Goal: Task Accomplishment & Management: Use online tool/utility

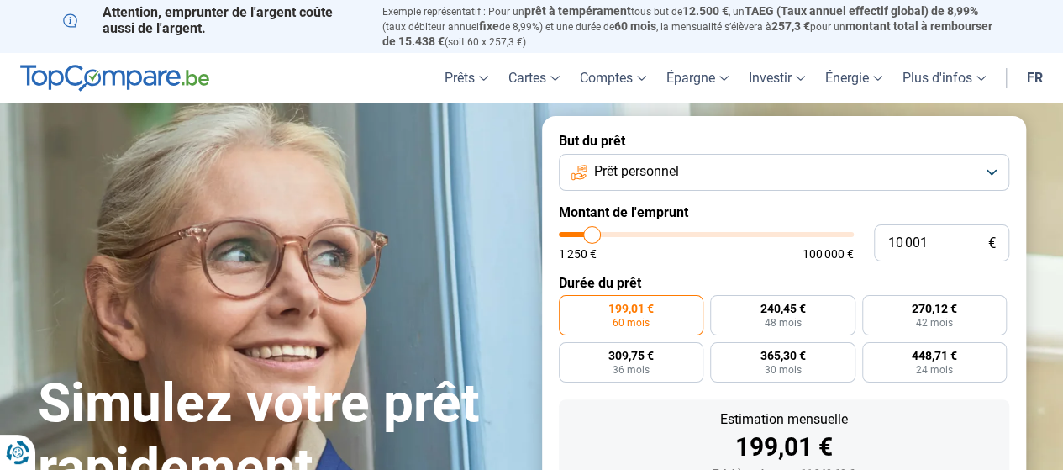
click at [634, 181] on span "Prêt personnel" at bounding box center [636, 171] width 85 height 18
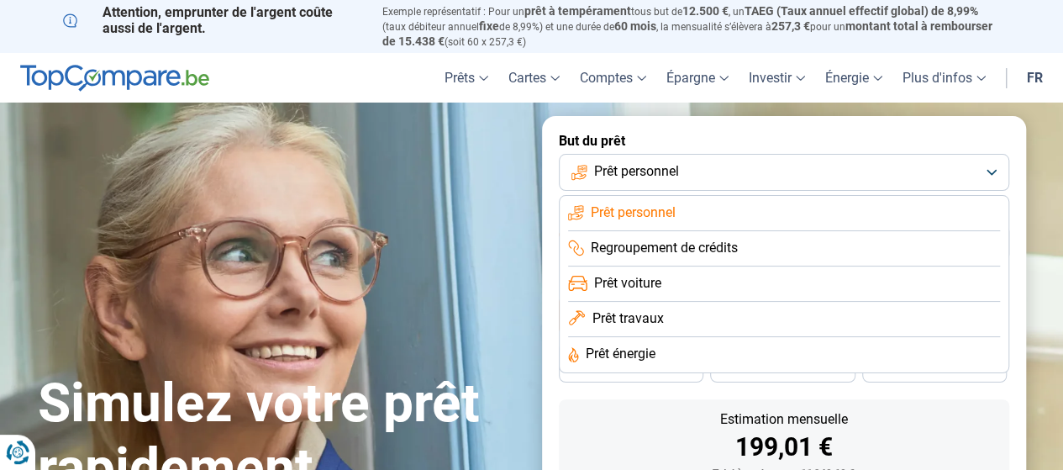
click at [637, 291] on span "Prêt voiture" at bounding box center [627, 283] width 67 height 18
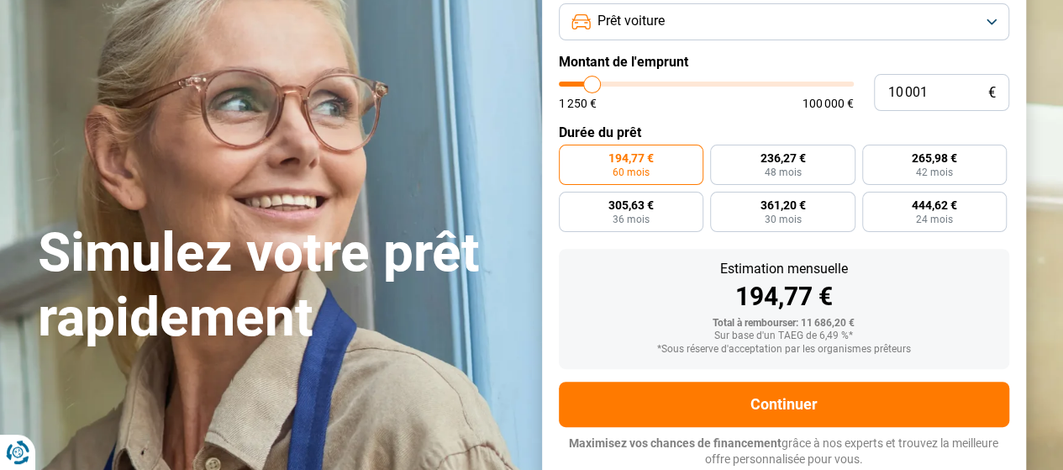
scroll to position [66, 0]
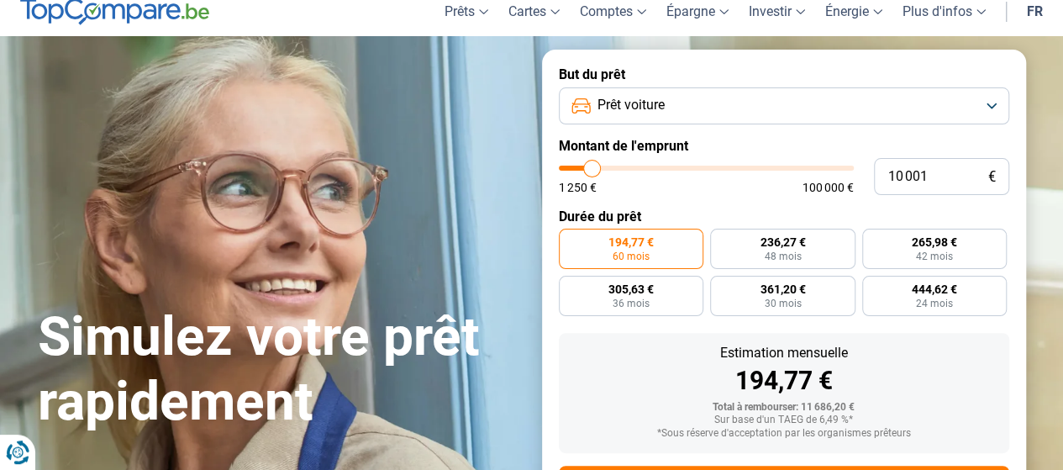
type input "10 750"
type input "10750"
type input "12 000"
type input "12000"
type input "13 750"
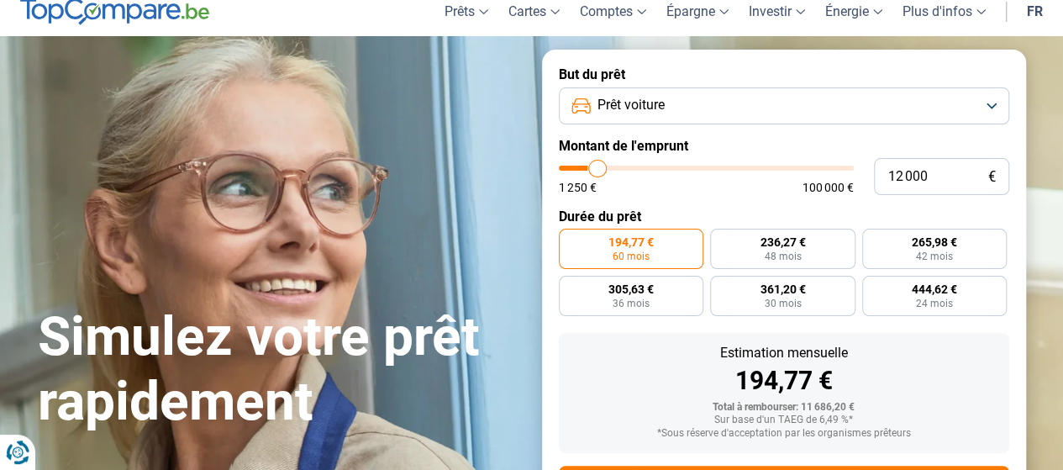
type input "13750"
type input "15 250"
type input "15250"
type input "16 750"
type input "16750"
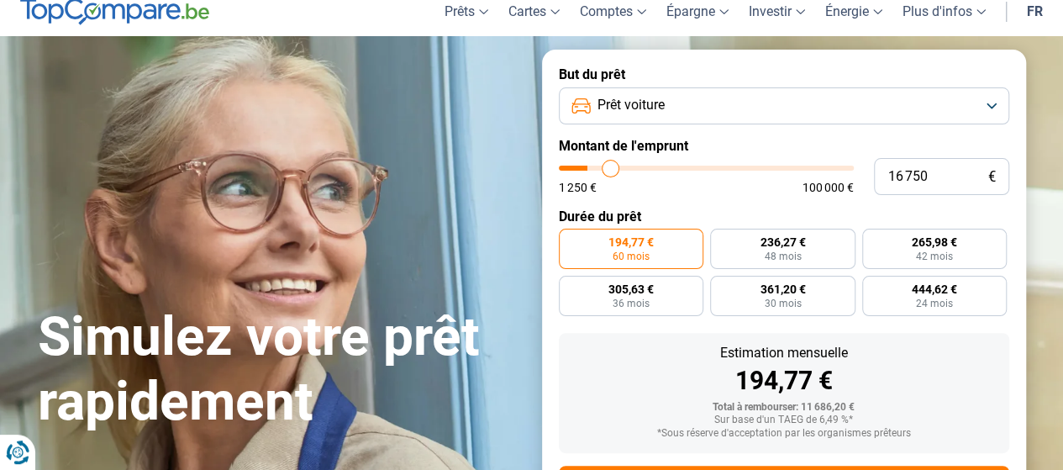
type input "17 250"
type input "17250"
type input "18 250"
type input "18250"
type input "19 250"
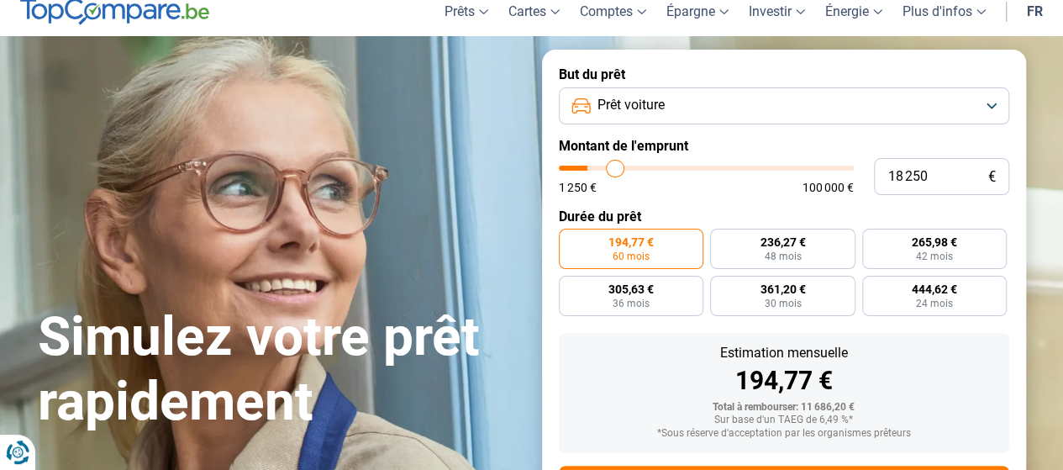
type input "19250"
type input "20 500"
type input "20500"
type input "22 500"
type input "22500"
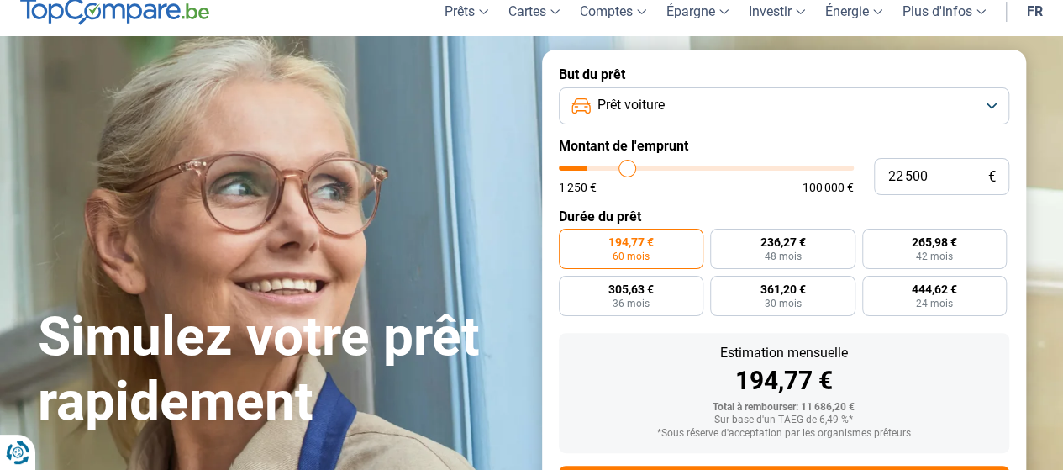
type input "24 250"
type input "24250"
type input "24 750"
type input "24750"
type input "25 500"
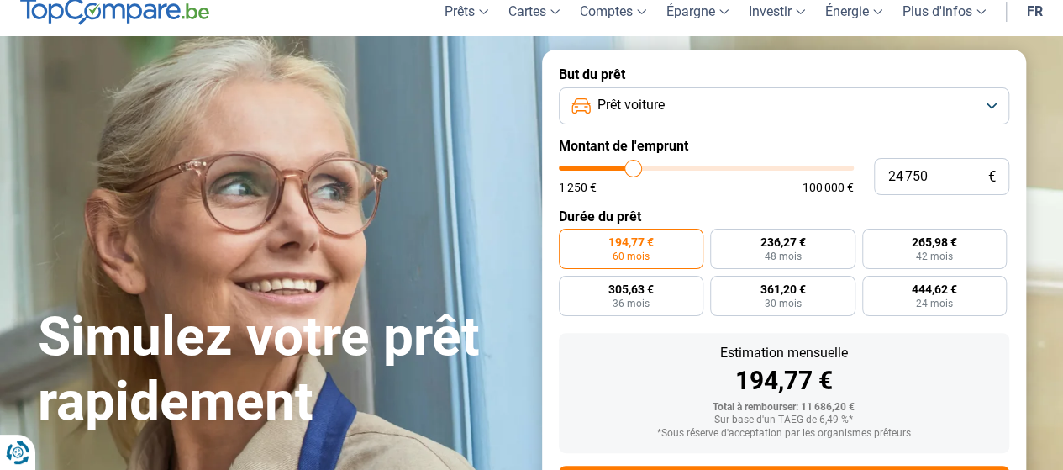
type input "25500"
type input "26 000"
type input "26000"
type input "26 500"
type input "26500"
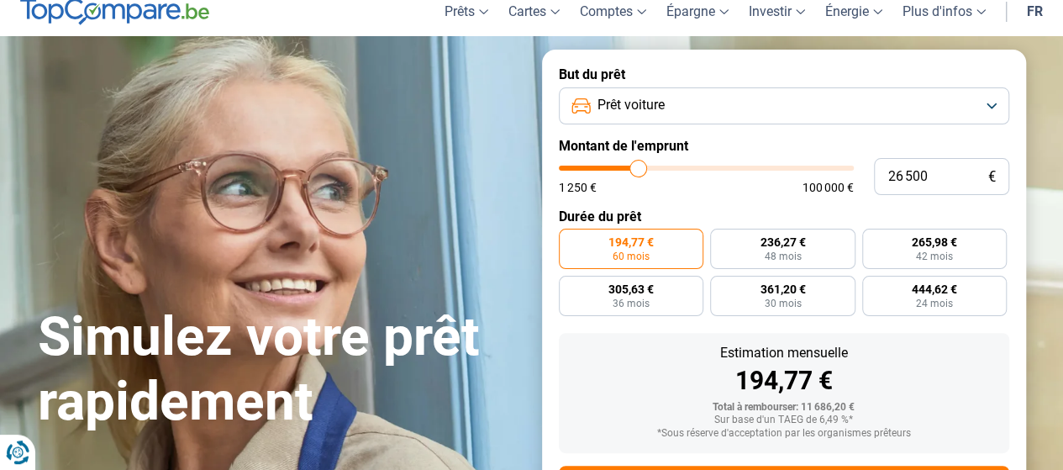
type input "27 500"
type input "27500"
type input "28 500"
type input "28500"
type input "29 500"
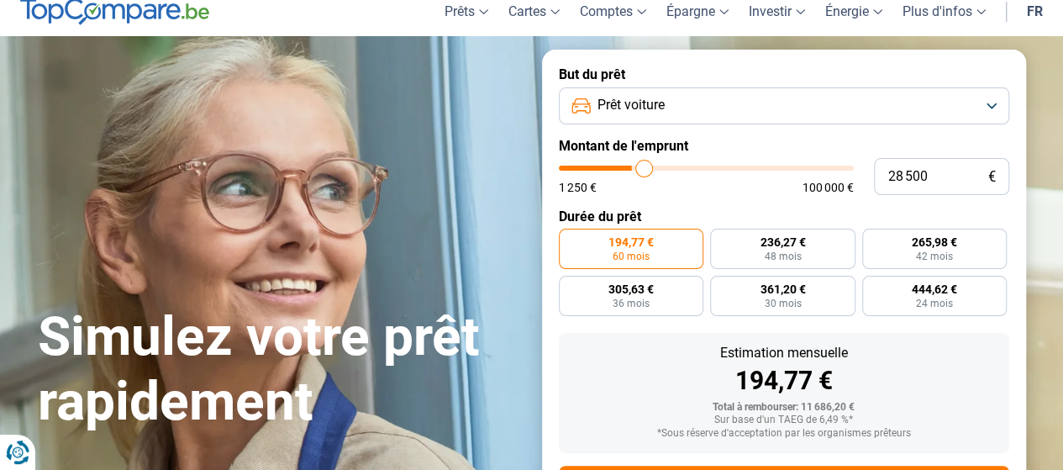
type input "29500"
type input "30 500"
type input "30500"
type input "31 000"
type input "31000"
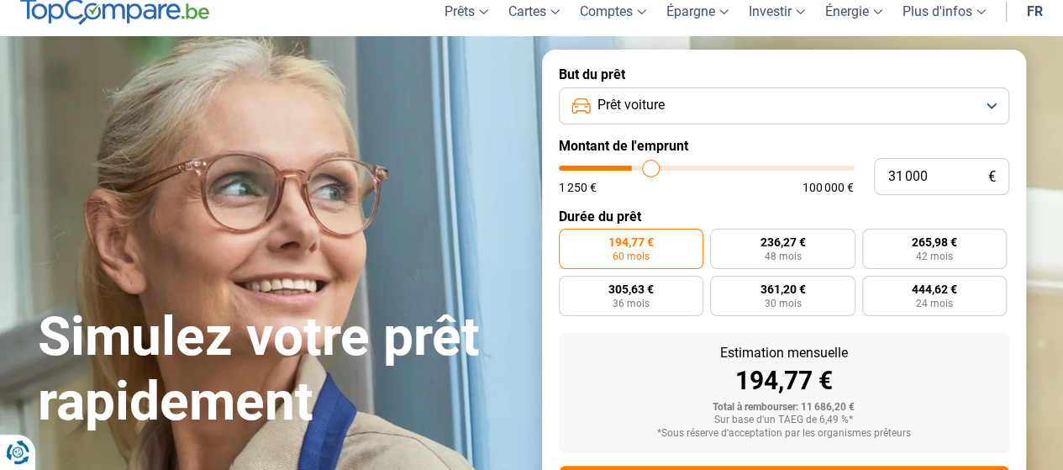
type input "31 750"
type input "31750"
type input "32 500"
type input "32500"
type input "33 500"
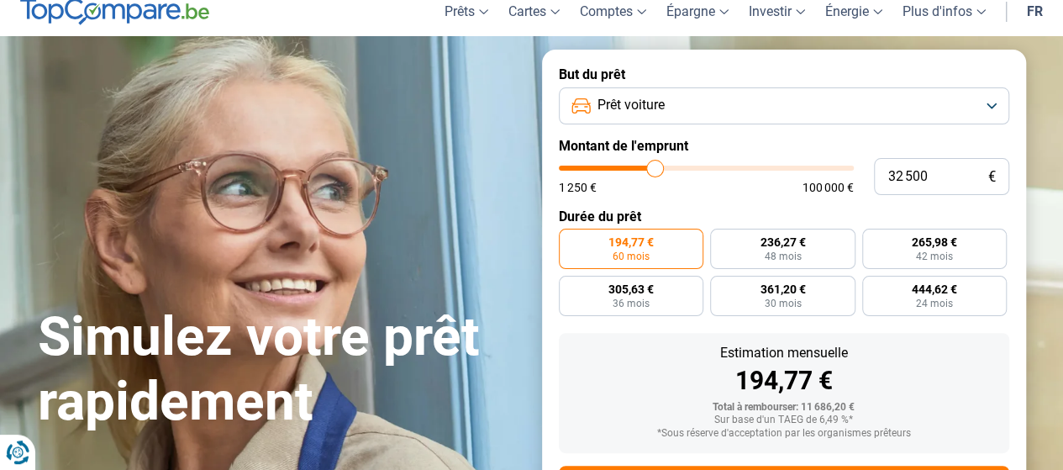
type input "33500"
type input "34 500"
type input "34500"
type input "35 500"
type input "35500"
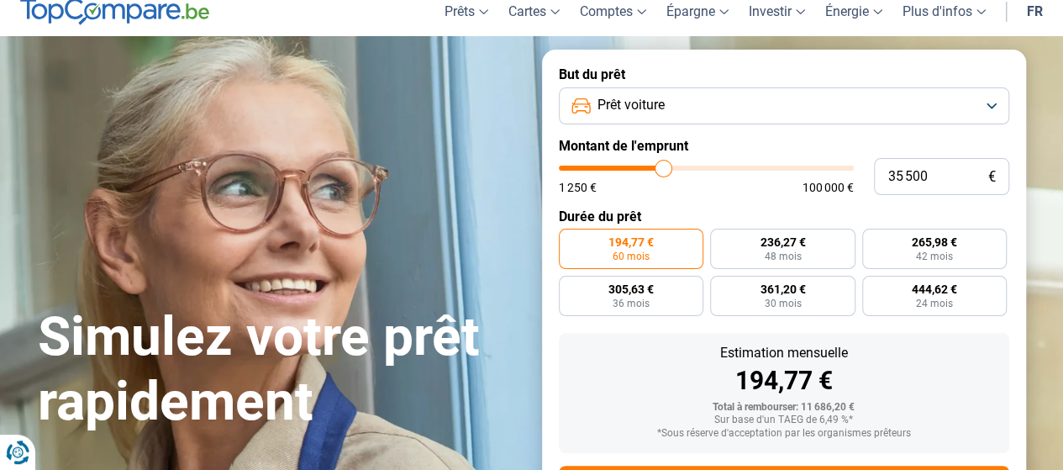
type input "35 750"
type input "35750"
type input "36 750"
type input "36750"
type input "37 750"
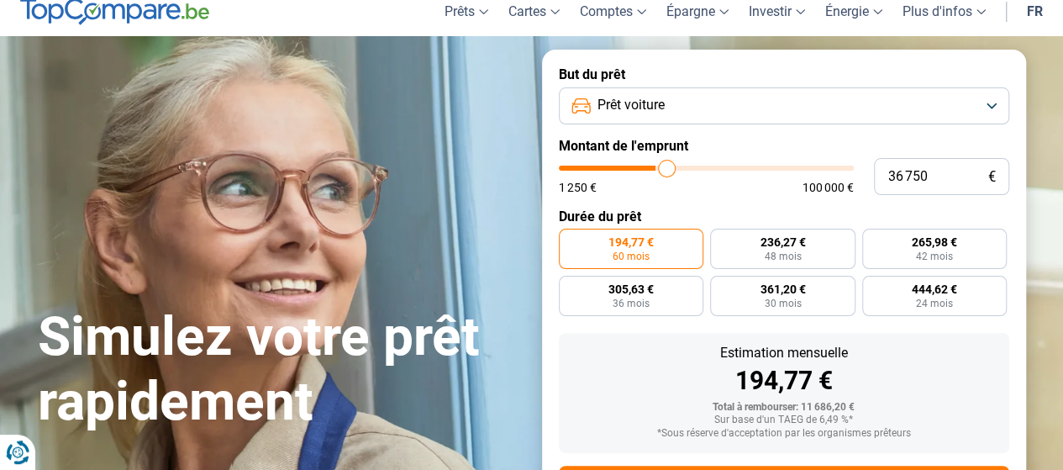
type input "37750"
type input "38 500"
type input "38500"
type input "39 500"
type input "39500"
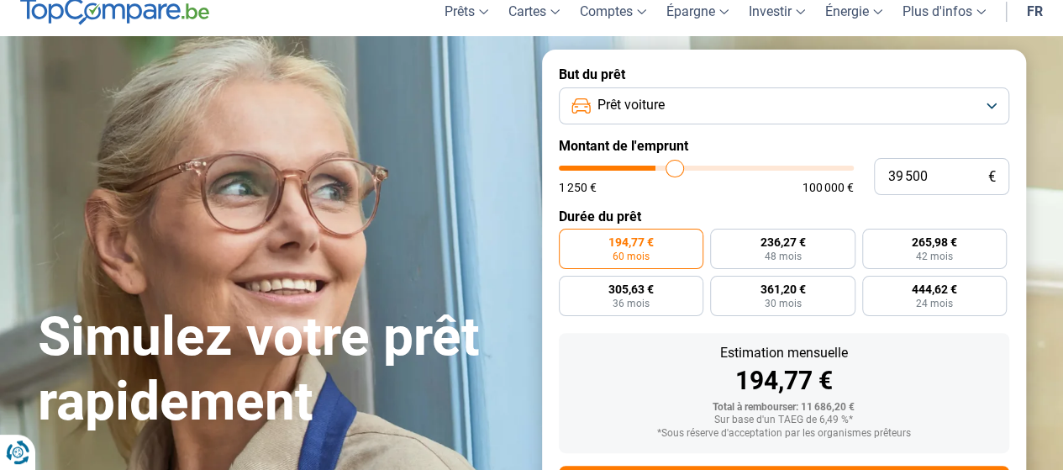
type input "40 500"
type input "40500"
type input "41 250"
type input "41250"
type input "42 250"
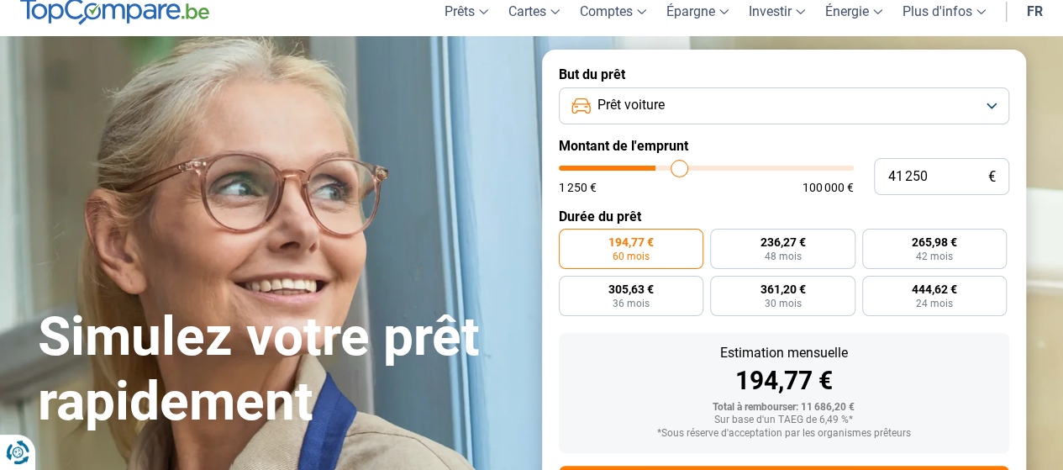
type input "42250"
type input "42 750"
type input "42750"
type input "44 000"
type input "44000"
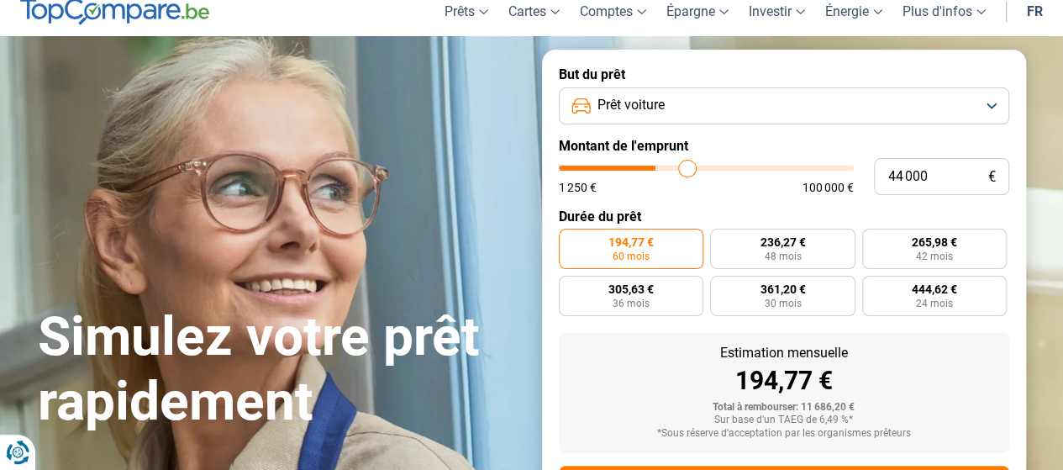
type input "45 250"
type input "45250"
type input "46 750"
type input "46750"
type input "48 000"
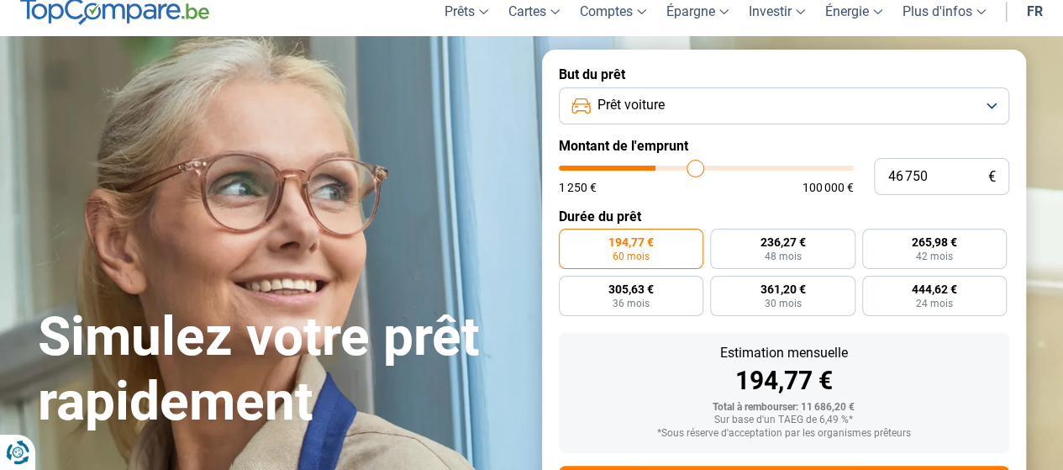
type input "48000"
type input "49 500"
type input "49500"
type input "50 750"
type input "50750"
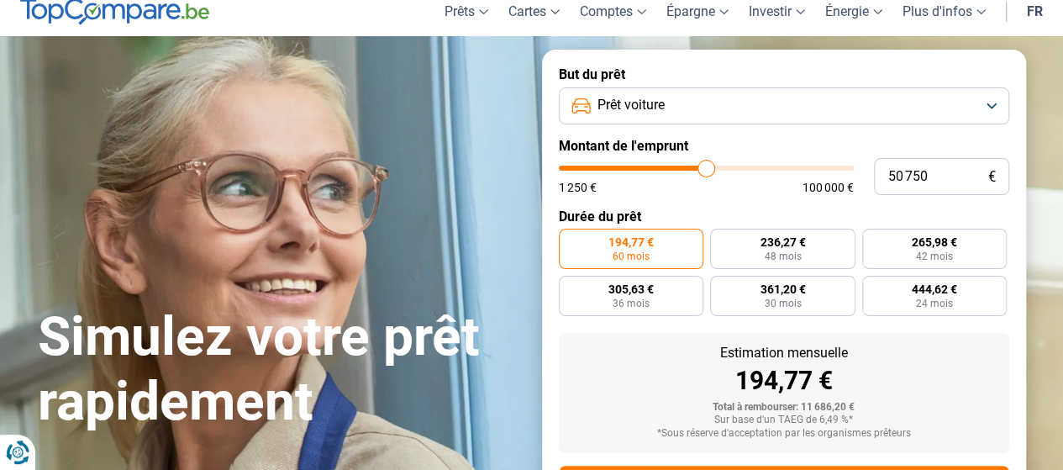
type input "51 750"
type input "51750"
type input "52 750"
type input "52750"
type input "53 500"
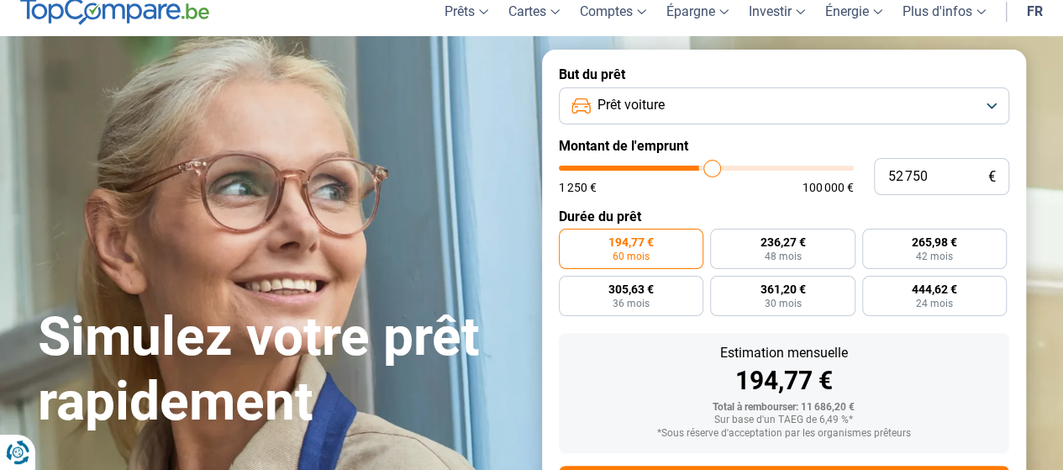
type input "53500"
type input "54 000"
type input "54000"
type input "54 750"
type input "54750"
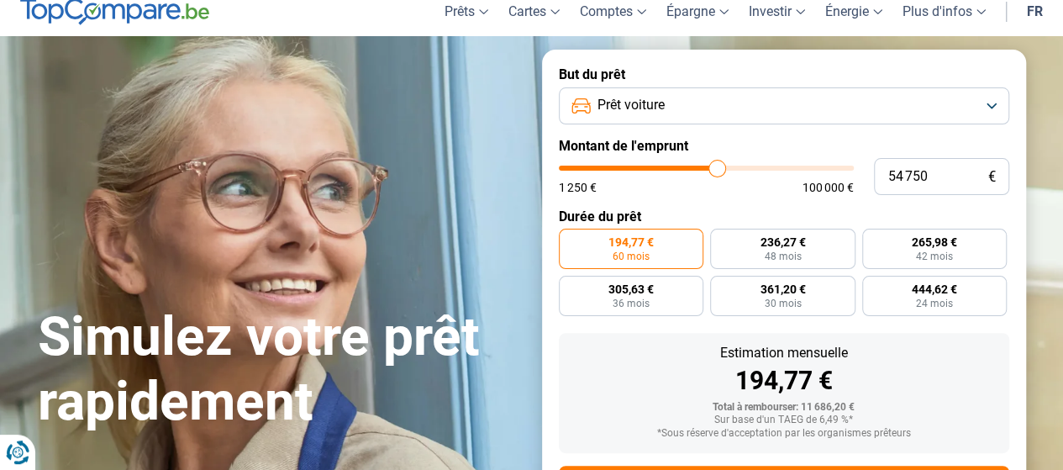
type input "56 000"
type input "56000"
type input "57 250"
type input "57250"
type input "58 250"
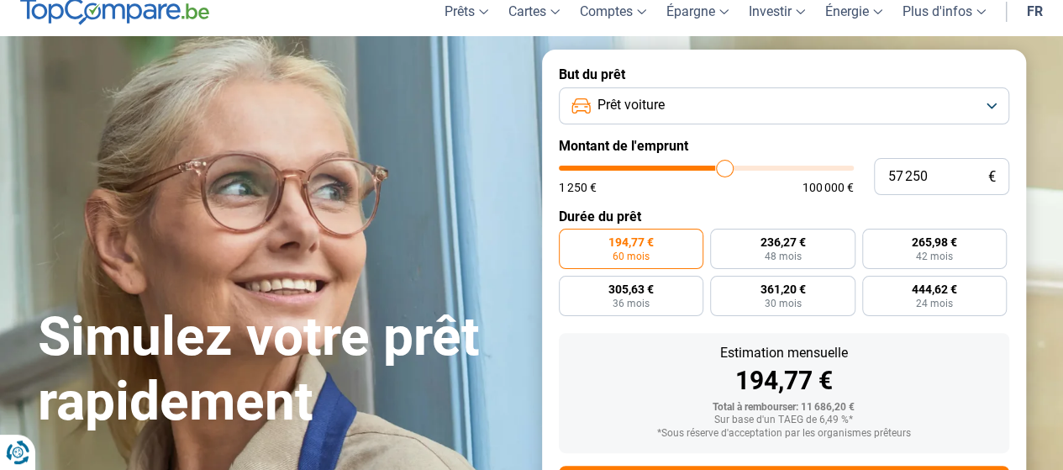
type input "58250"
type input "59 000"
type input "59000"
type input "59 750"
type input "59750"
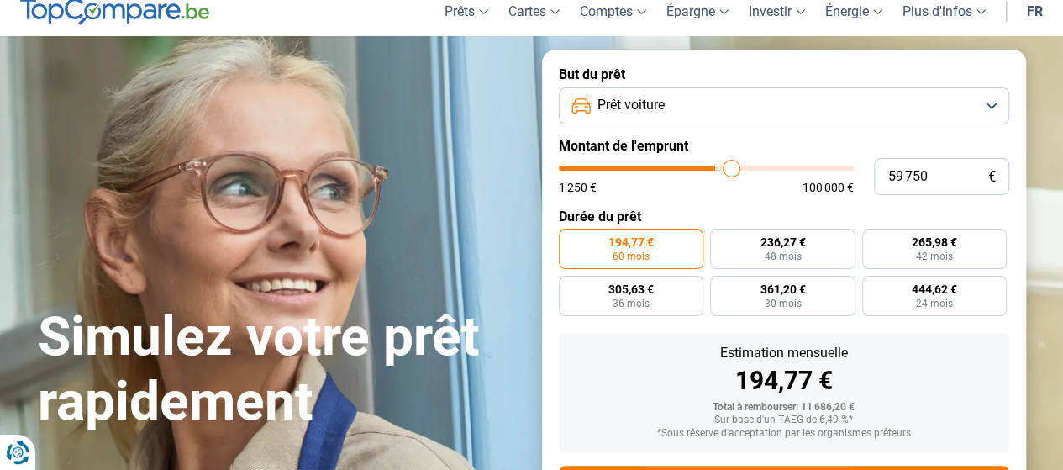
type input "60 000"
type input "60000"
type input "60 500"
type input "60500"
type input "61 000"
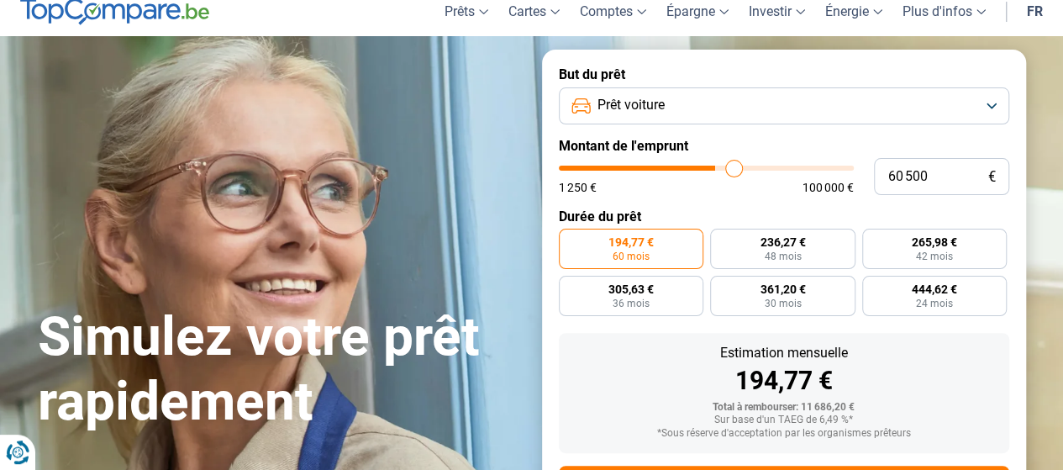
type input "61000"
type input "62 750"
type input "62750"
type input "63 750"
type input "63750"
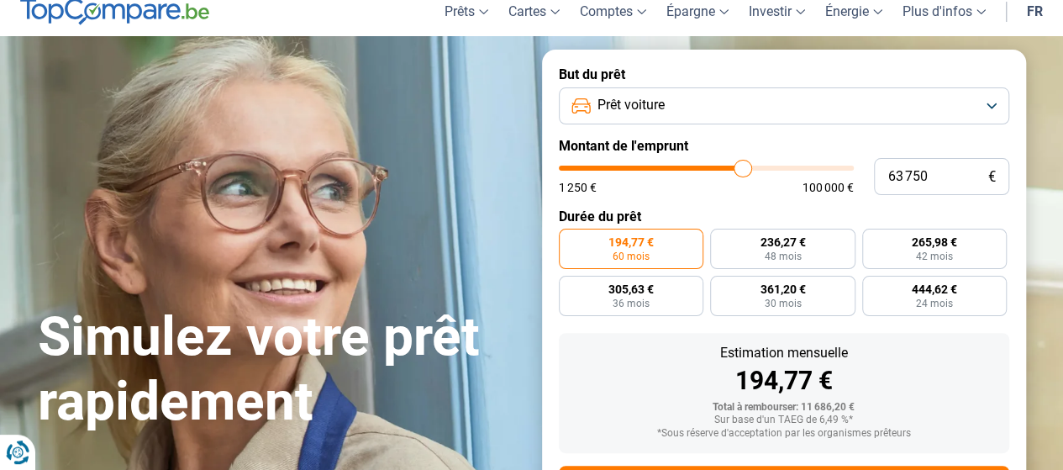
type input "64 750"
type input "64750"
type input "65 000"
type input "65000"
type input "66 000"
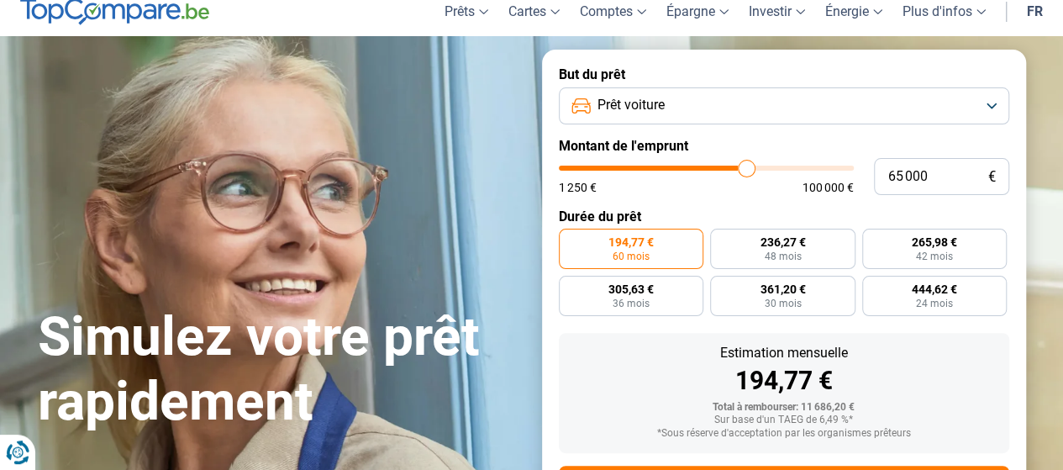
type input "66000"
type input "66 750"
type input "66750"
type input "67 000"
type input "67000"
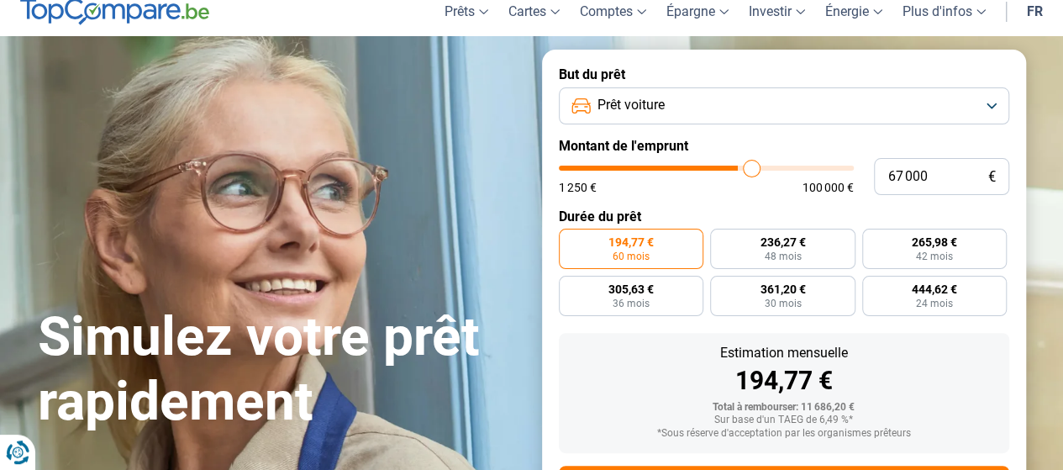
type input "68 000"
type input "68000"
type input "68 250"
type input "68250"
type input "68 500"
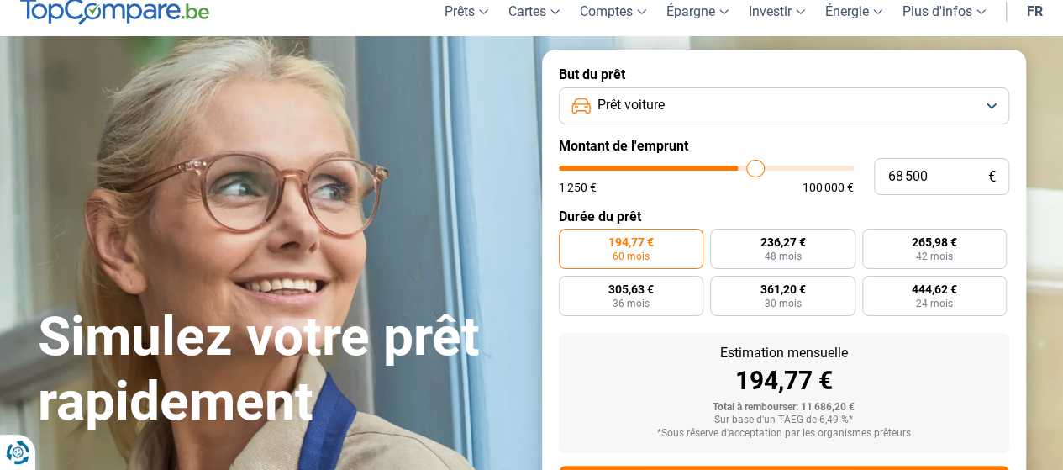
type input "68500"
type input "69 250"
type input "69250"
type input "70 750"
type input "70750"
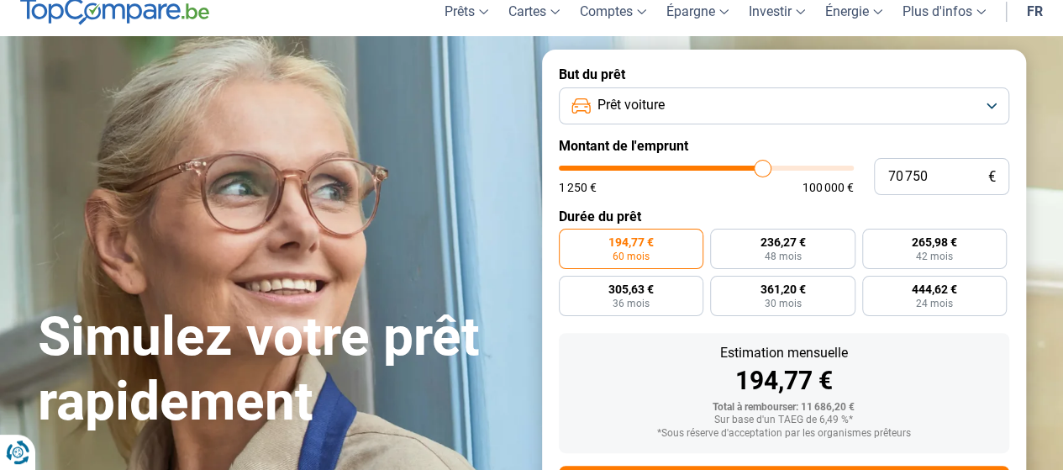
type input "72 000"
type input "72000"
type input "73 500"
type input "73500"
type input "74 750"
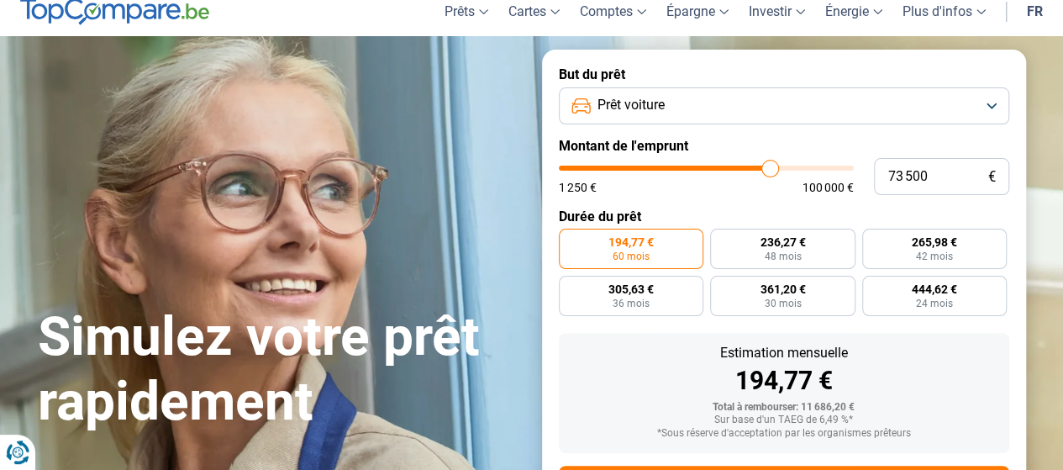
type input "74750"
type input "75 000"
type input "75000"
type input "76 000"
type input "76000"
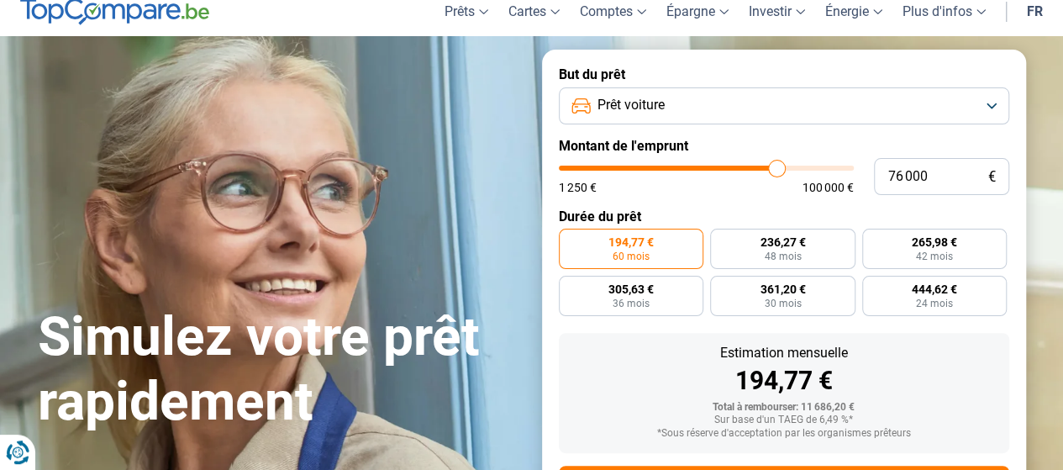
type input "77 000"
type input "77000"
type input "77 250"
type input "77250"
type input "77 500"
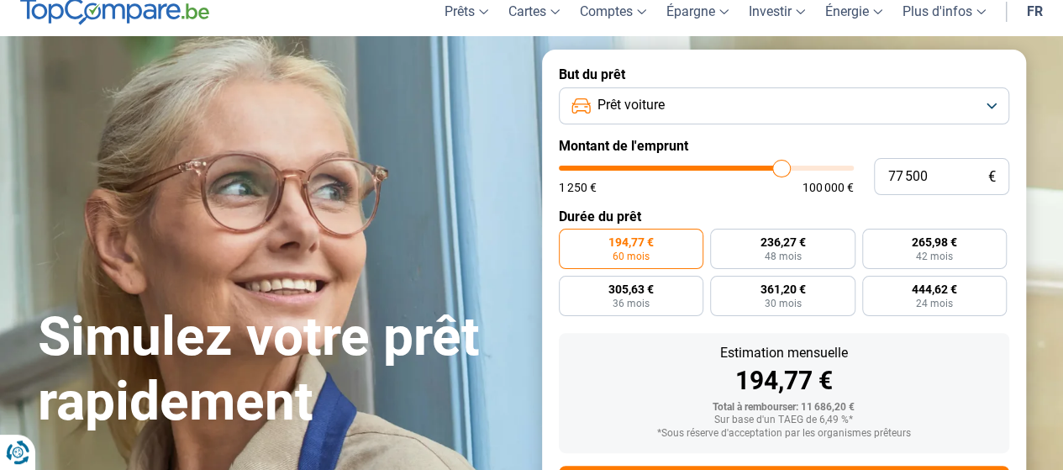
drag, startPoint x: 593, startPoint y: 171, endPoint x: 781, endPoint y: 187, distance: 188.1
type input "77500"
click at [781, 171] on input "range" at bounding box center [706, 168] width 295 height 5
radio input "false"
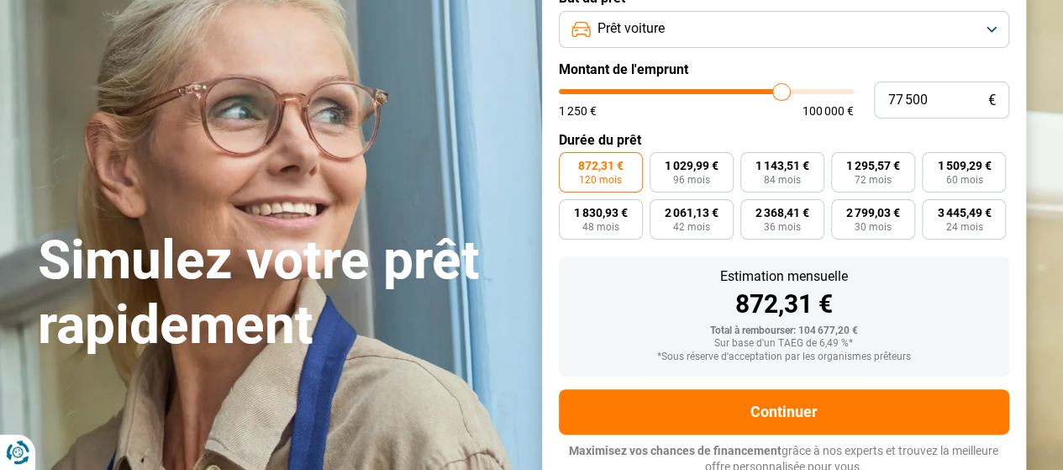
scroll to position [150, 0]
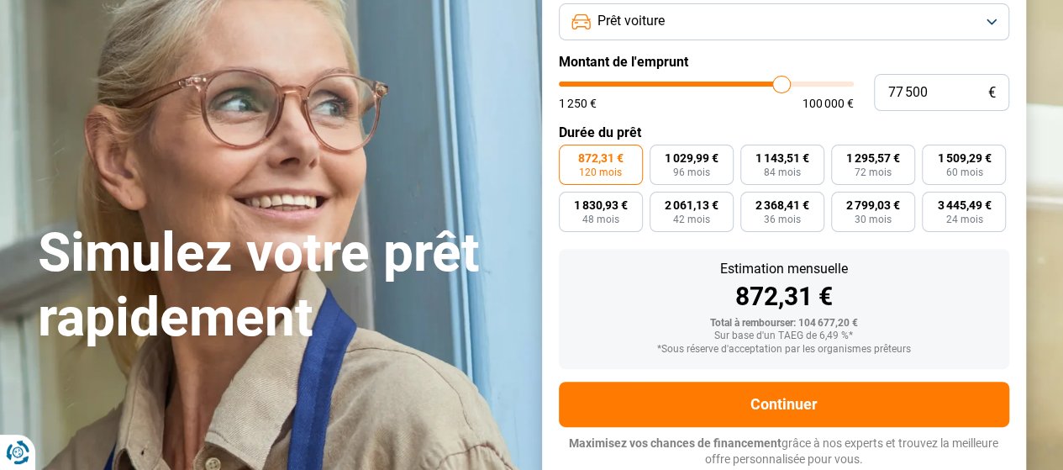
click at [575, 166] on label "872,31 € 120 mois" at bounding box center [601, 165] width 84 height 40
click at [570, 155] on input "872,31 € 120 mois" at bounding box center [564, 150] width 11 height 11
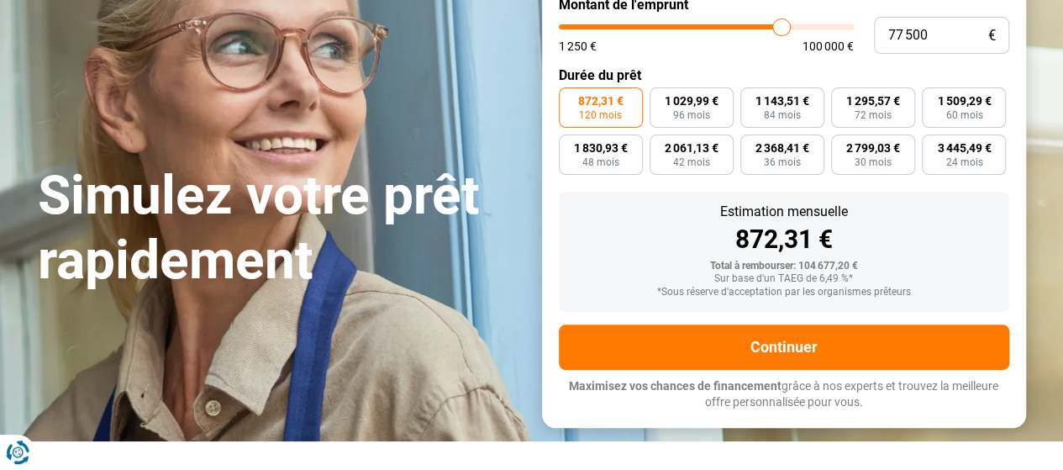
scroll to position [234, 0]
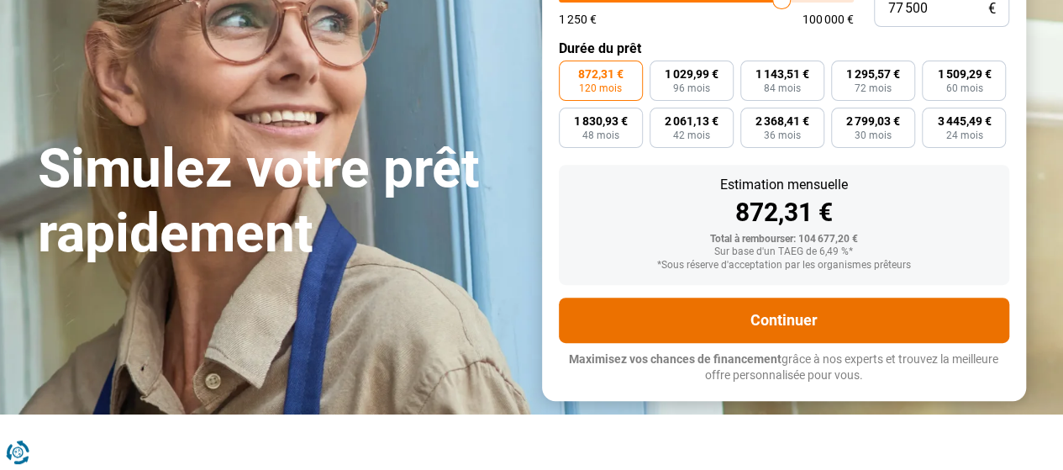
click at [733, 318] on button "Continuer" at bounding box center [784, 319] width 450 height 45
